Goal: Task Accomplishment & Management: Manage account settings

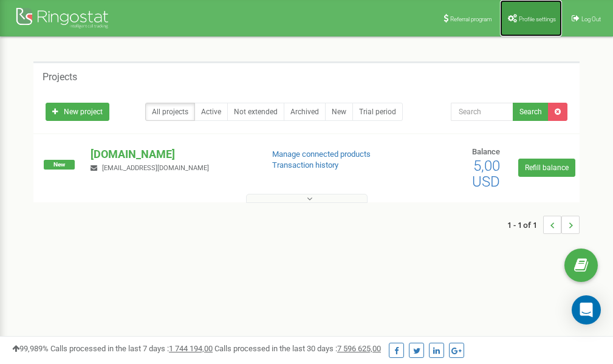
click at [523, 21] on span "Profile settings" at bounding box center [537, 19] width 37 height 7
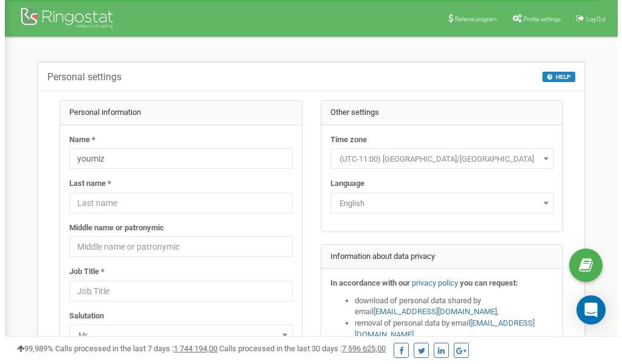
scroll to position [61, 0]
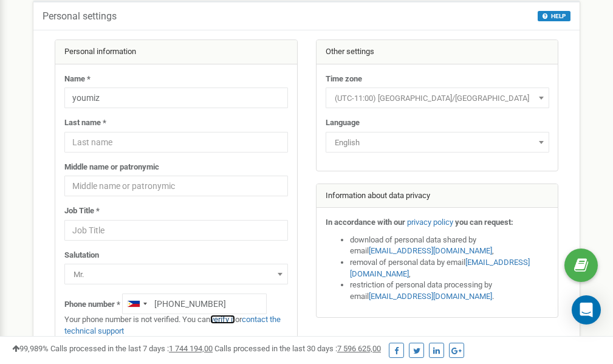
click at [230, 319] on link "verify it" at bounding box center [222, 319] width 25 height 9
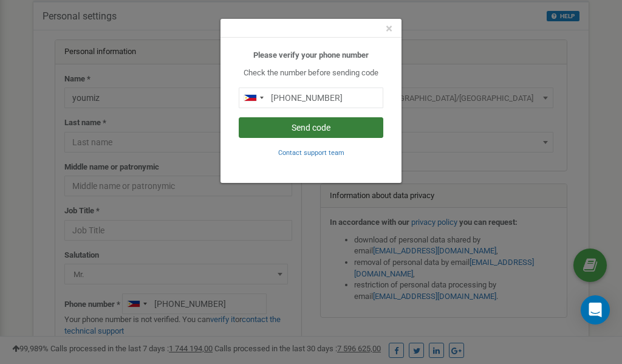
click at [309, 130] on button "Send code" at bounding box center [311, 127] width 145 height 21
